Goal: Information Seeking & Learning: Learn about a topic

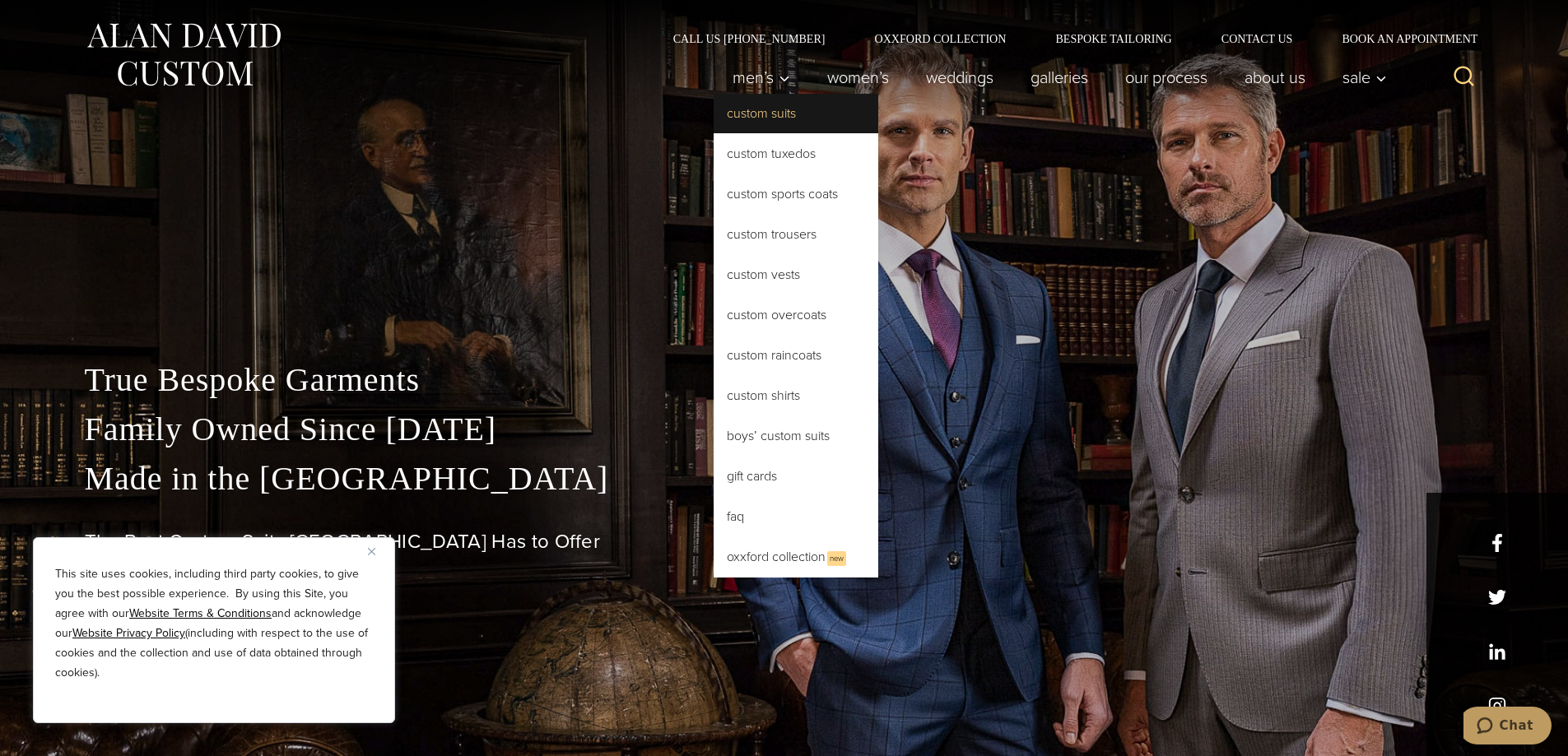
click at [772, 114] on link "Custom Suits" at bounding box center [795, 114] width 164 height 40
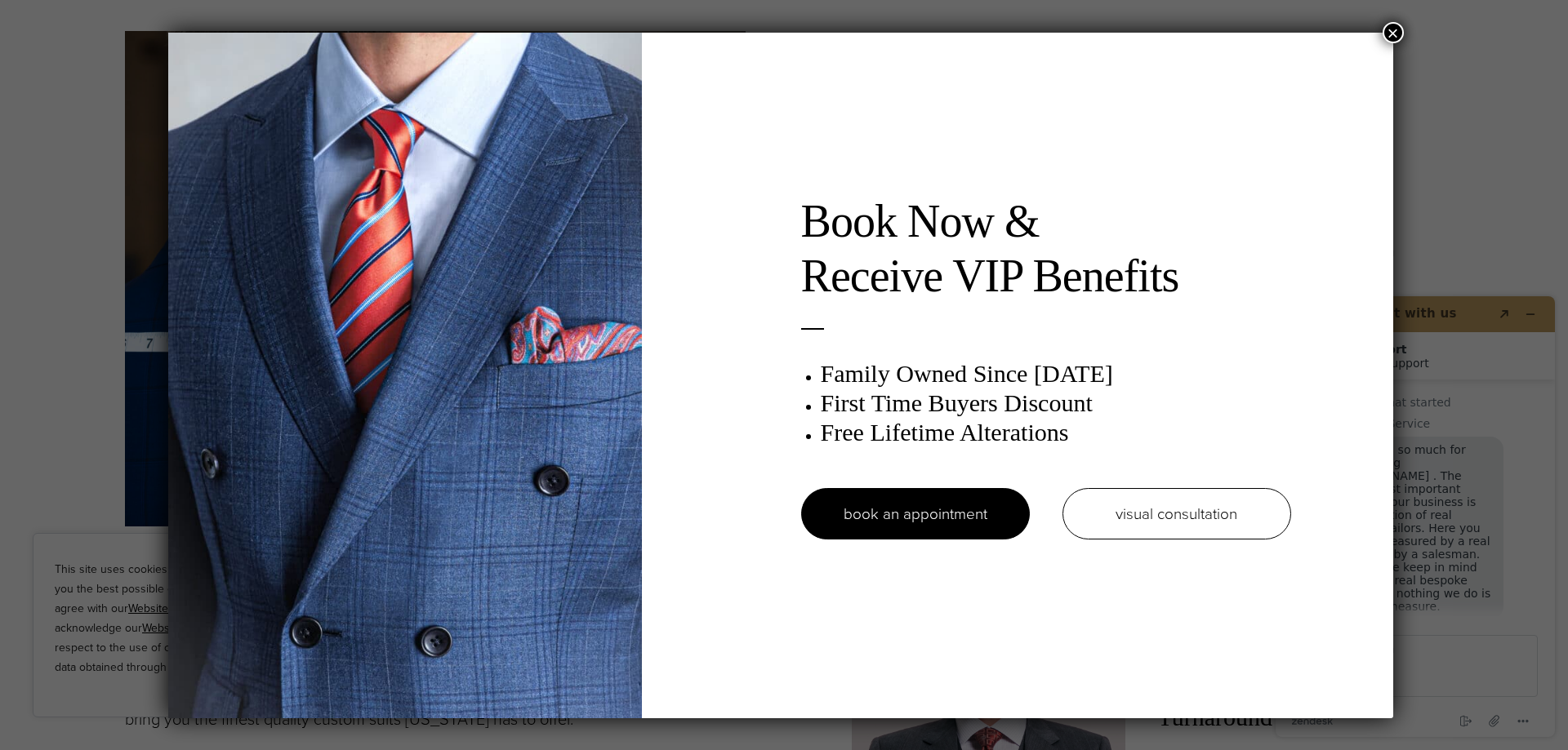
click at [1392, 34] on button "×" at bounding box center [1393, 33] width 21 height 21
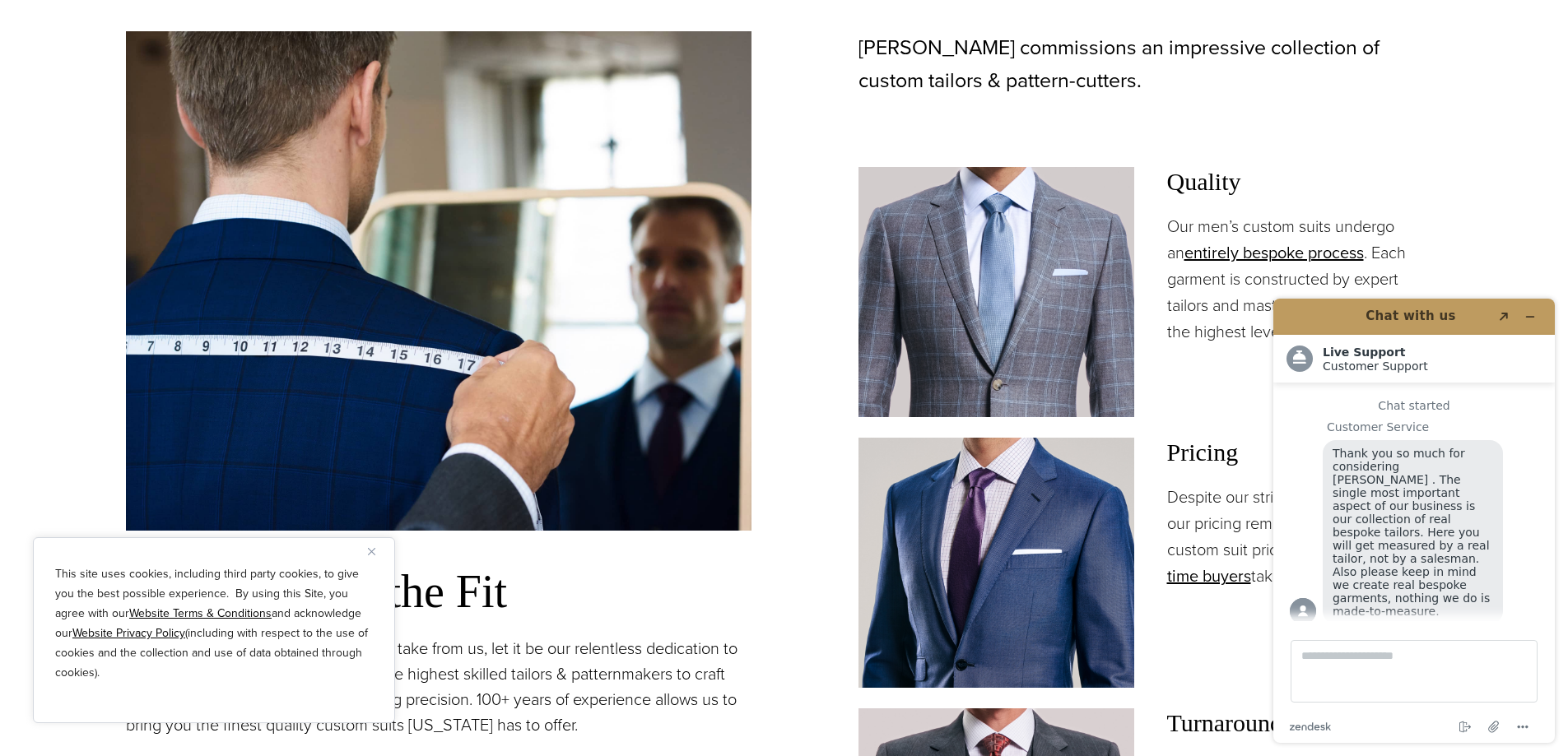
click at [1546, 258] on section "Our Bespoke Suits: Tailored to Perfection It’s All About the Fit If there is on…" at bounding box center [784, 516] width 1568 height 1267
